Goal: Task Accomplishment & Management: Complete application form

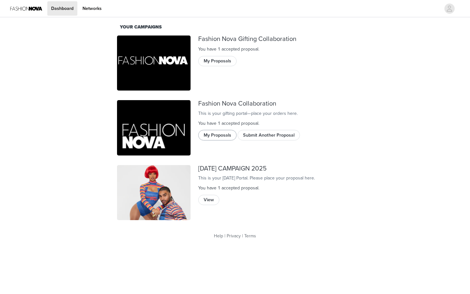
click at [226, 140] on button "My Proposals" at bounding box center [217, 135] width 38 height 10
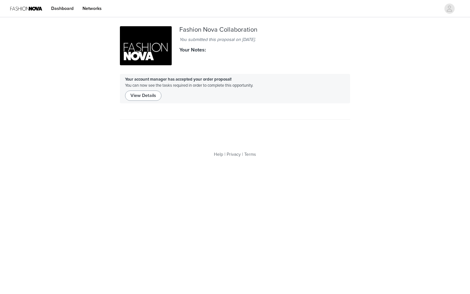
click at [143, 97] on button "View Details" at bounding box center [143, 95] width 36 height 10
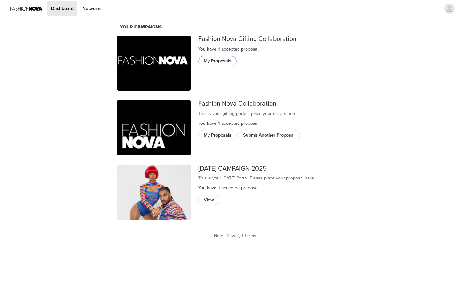
click at [224, 61] on button "My Proposals" at bounding box center [217, 61] width 38 height 10
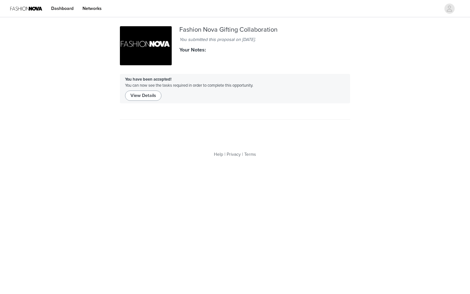
click at [152, 98] on button "View Details" at bounding box center [143, 95] width 36 height 10
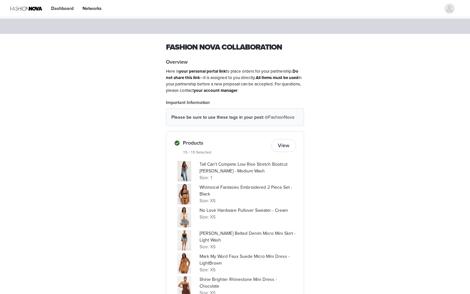
click at [286, 142] on button "View" at bounding box center [283, 145] width 25 height 13
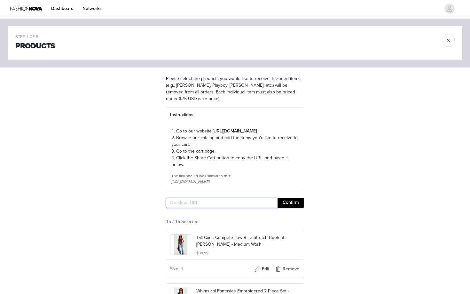
click at [199, 208] on input "text" at bounding box center [222, 202] width 112 height 10
paste input "[URL][DOMAIN_NAME]"
type input "[URL][DOMAIN_NAME]"
click at [280, 208] on button "Confirm" at bounding box center [290, 202] width 27 height 10
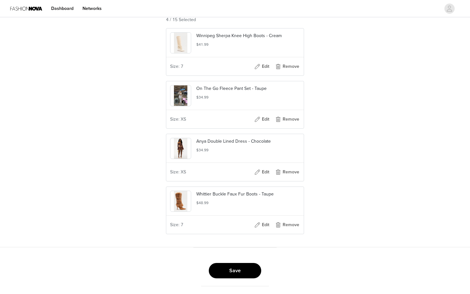
scroll to position [214, 0]
click at [223, 269] on button "Save" at bounding box center [235, 270] width 52 height 15
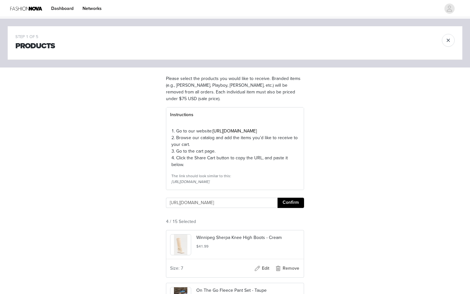
scroll to position [0, 0]
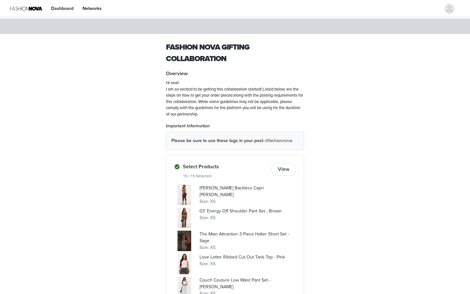
click at [289, 165] on button "View" at bounding box center [283, 169] width 25 height 13
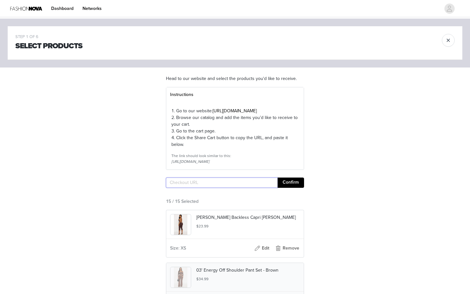
click at [233, 188] on input "text" at bounding box center [222, 182] width 112 height 10
paste input "[URL][DOMAIN_NAME]"
type input "[URL][DOMAIN_NAME]"
click at [297, 188] on button "Confirm" at bounding box center [290, 182] width 27 height 10
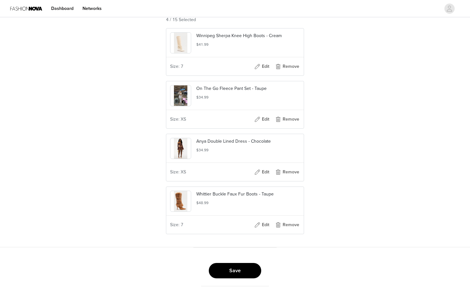
scroll to position [194, 0]
click at [229, 262] on div "Save" at bounding box center [235, 270] width 68 height 31
click at [229, 266] on button "Save" at bounding box center [235, 270] width 52 height 15
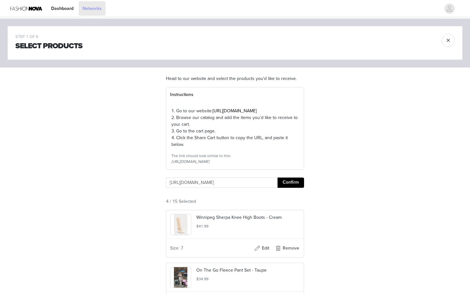
scroll to position [0, 0]
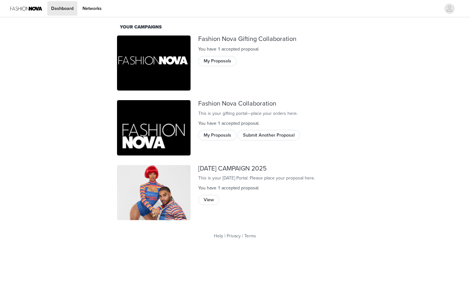
click at [269, 142] on div "My Proposals Submit Another Proposal" at bounding box center [275, 136] width 155 height 12
click at [269, 140] on button "Submit Another Proposal" at bounding box center [268, 135] width 62 height 10
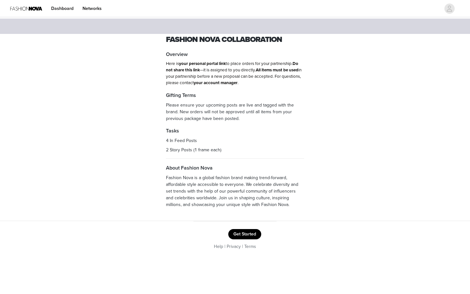
click at [241, 231] on button "Get Started" at bounding box center [244, 234] width 33 height 10
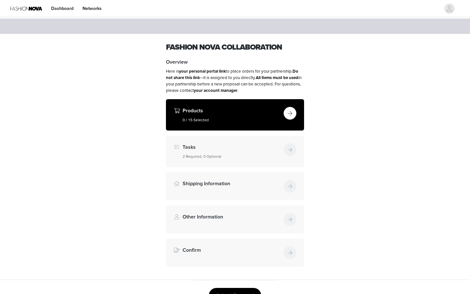
click at [288, 109] on button "button" at bounding box center [289, 113] width 13 height 13
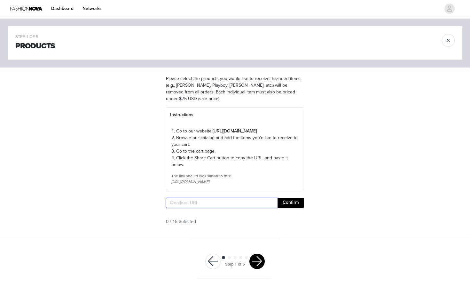
click at [188, 208] on input "text" at bounding box center [222, 202] width 112 height 10
paste input "https://www.fashionnova.com/pages/shared-cart/39295309742204:1,39276874498172:1…"
type input "https://www.fashionnova.com/pages/shared-cart/39295309742204:1,39276874498172:1…"
click at [298, 208] on button "Confirm" at bounding box center [290, 202] width 27 height 10
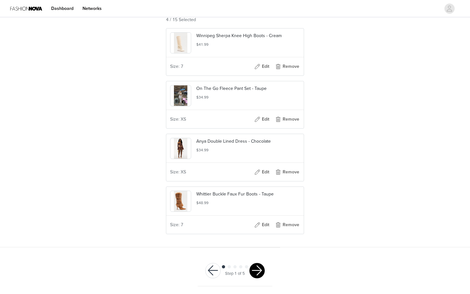
scroll to position [208, 0]
click at [259, 277] on button "button" at bounding box center [256, 270] width 15 height 15
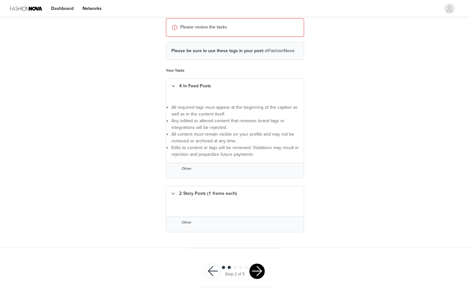
scroll to position [75, 0]
click at [188, 83] on div "4 In Feed Posts" at bounding box center [234, 86] width 137 height 15
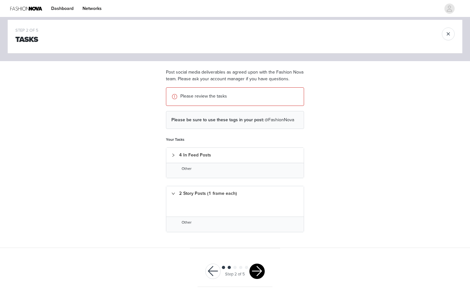
scroll to position [6, 0]
click at [182, 158] on div "4 In Feed Posts" at bounding box center [234, 155] width 137 height 15
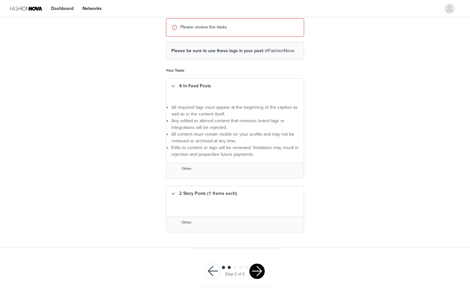
scroll to position [75, 0]
click at [255, 264] on button "button" at bounding box center [256, 271] width 15 height 15
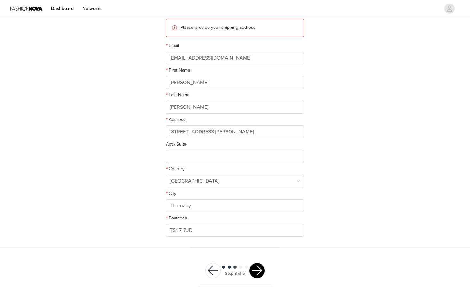
scroll to position [77, 0]
click at [258, 274] on button "button" at bounding box center [256, 270] width 15 height 15
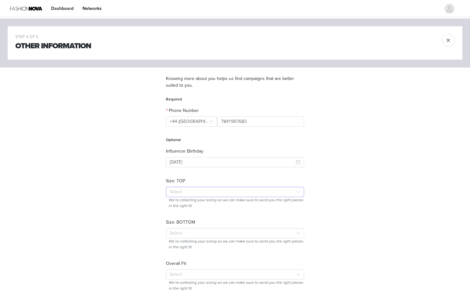
click at [197, 191] on div "Select" at bounding box center [231, 191] width 123 height 6
click at [179, 208] on li "XS" at bounding box center [235, 204] width 138 height 10
click at [182, 229] on div "Select" at bounding box center [233, 233] width 126 height 10
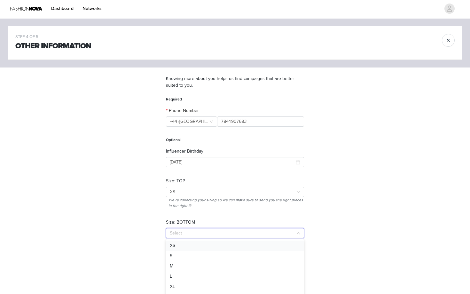
click at [177, 248] on li "XS" at bounding box center [235, 245] width 138 height 10
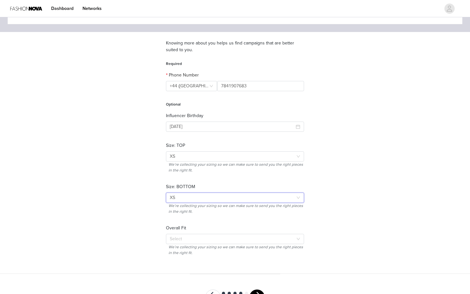
scroll to position [49, 0]
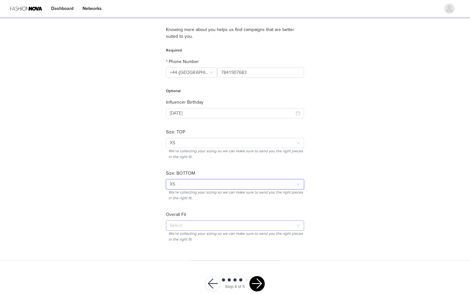
click at [175, 222] on div "Select" at bounding box center [231, 225] width 123 height 6
click at [176, 250] on li "True To Size" at bounding box center [235, 248] width 138 height 10
click at [256, 282] on button "button" at bounding box center [256, 283] width 15 height 15
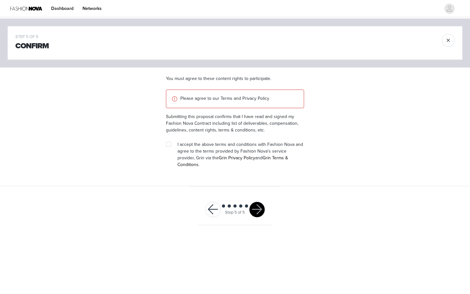
click at [188, 146] on span "I accept the above terms and conditions with Fashion Nova and agree to the term…" at bounding box center [240, 155] width 126 height 26
click at [169, 146] on span at bounding box center [168, 144] width 5 height 5
click at [169, 146] on input "checkbox" at bounding box center [168, 144] width 4 height 4
checkbox input "true"
click at [257, 208] on button "button" at bounding box center [256, 209] width 15 height 15
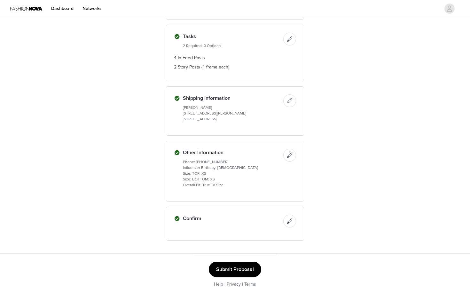
scroll to position [209, 0]
click at [224, 263] on button "Submit Proposal" at bounding box center [235, 269] width 52 height 15
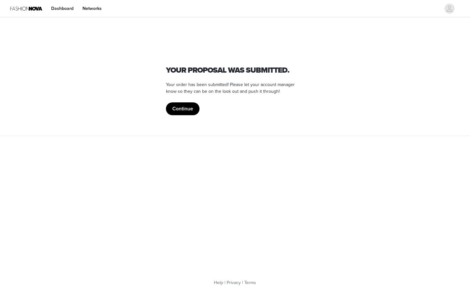
click at [237, 33] on div "Fashion Nova Your proposal was submitted. Your order has been submitted! Please…" at bounding box center [235, 70] width 138 height 89
click at [194, 108] on button "Continue" at bounding box center [183, 108] width 34 height 13
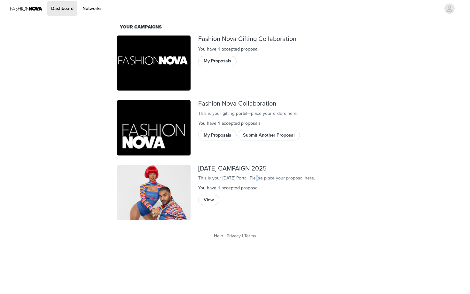
click at [226, 181] on div "This is your [DATE] Portal. Please place your proposal here." at bounding box center [275, 177] width 155 height 7
click at [227, 174] on div "[DATE] CAMPAIGN 2025 This is your [DATE] Portal. Please place your proposal her…" at bounding box center [275, 192] width 162 height 63
click at [276, 140] on button "Submit Another Proposal" at bounding box center [268, 135] width 62 height 10
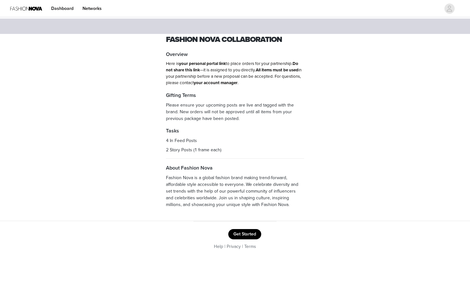
click at [234, 229] on button "Get Started" at bounding box center [244, 234] width 33 height 10
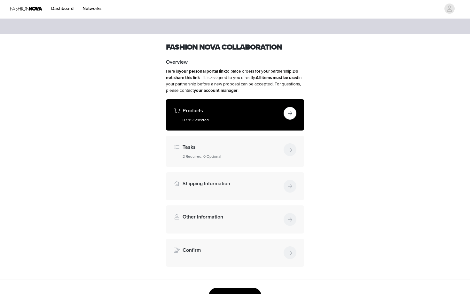
click at [294, 108] on button "button" at bounding box center [289, 113] width 13 height 13
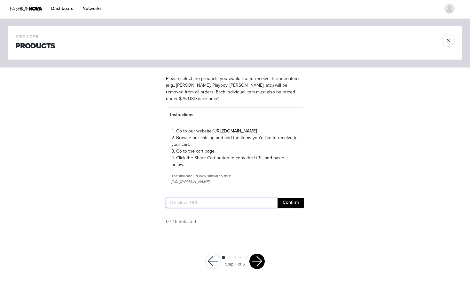
click at [230, 208] on input "text" at bounding box center [222, 202] width 112 height 10
paste input "https://www.fashionnova.com/pages/shared-cart/39292113289340:1"
type input "https://www.fashionnova.com/pages/shared-cart/39292113289340:1"
click at [289, 208] on button "Confirm" at bounding box center [290, 202] width 27 height 10
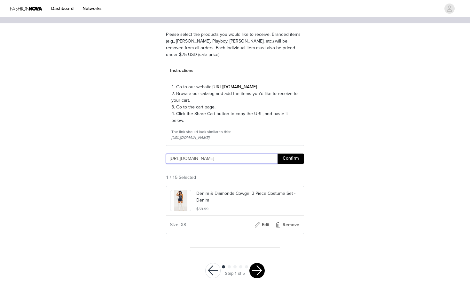
scroll to position [56, 0]
click at [265, 266] on div "Step 1 of 5" at bounding box center [234, 270] width 75 height 31
click at [260, 266] on button "button" at bounding box center [256, 270] width 15 height 15
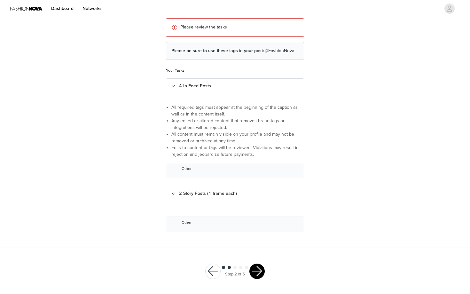
scroll to position [75, 0]
click at [262, 267] on button "button" at bounding box center [256, 271] width 15 height 15
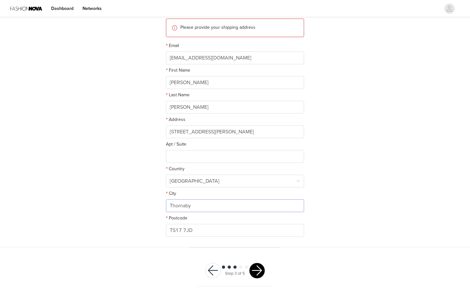
scroll to position [77, 0]
